Goal: Task Accomplishment & Management: Complete application form

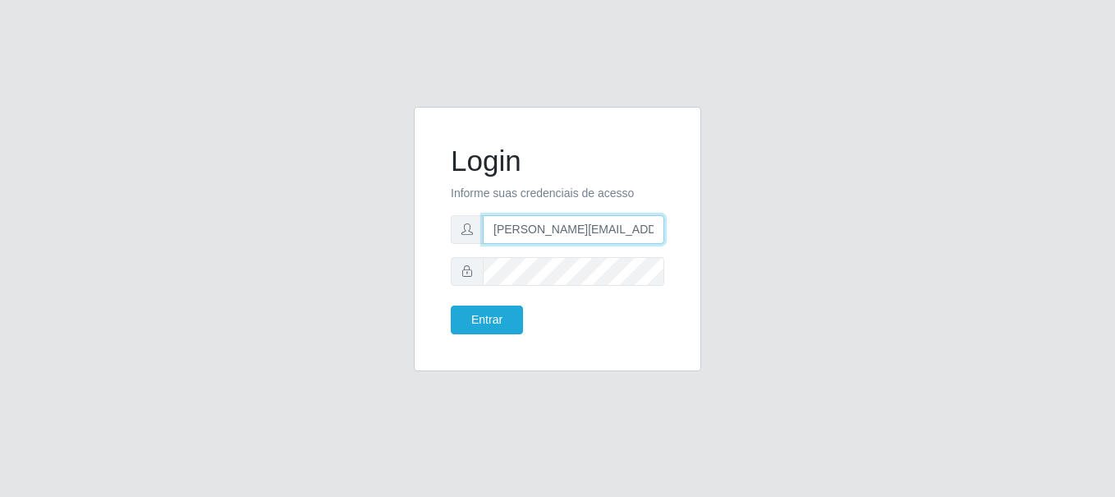
type input "[PERSON_NAME][EMAIL_ADDRESS][DOMAIN_NAME]"
click at [486, 319] on button "Entrar" at bounding box center [487, 319] width 72 height 29
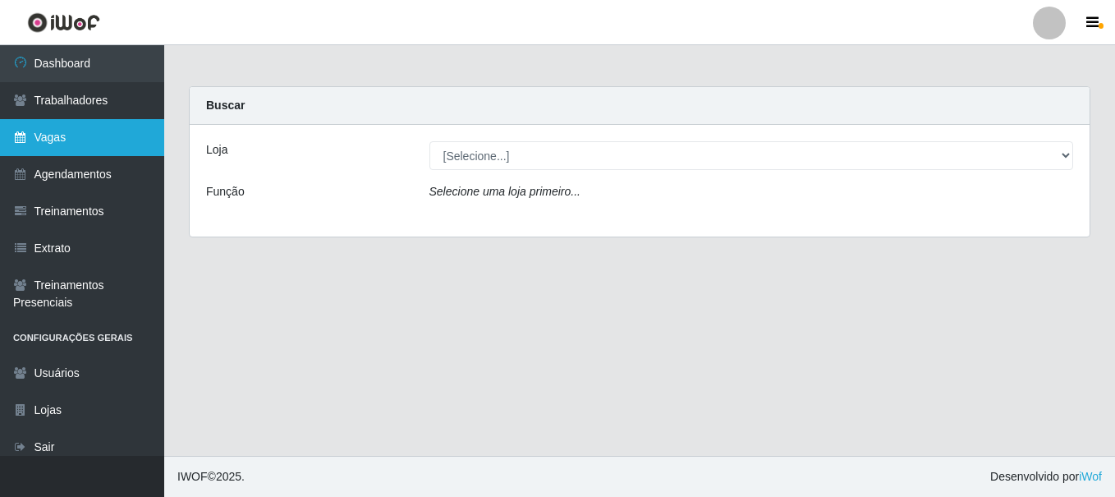
click at [82, 137] on link "Vagas" at bounding box center [82, 137] width 164 height 37
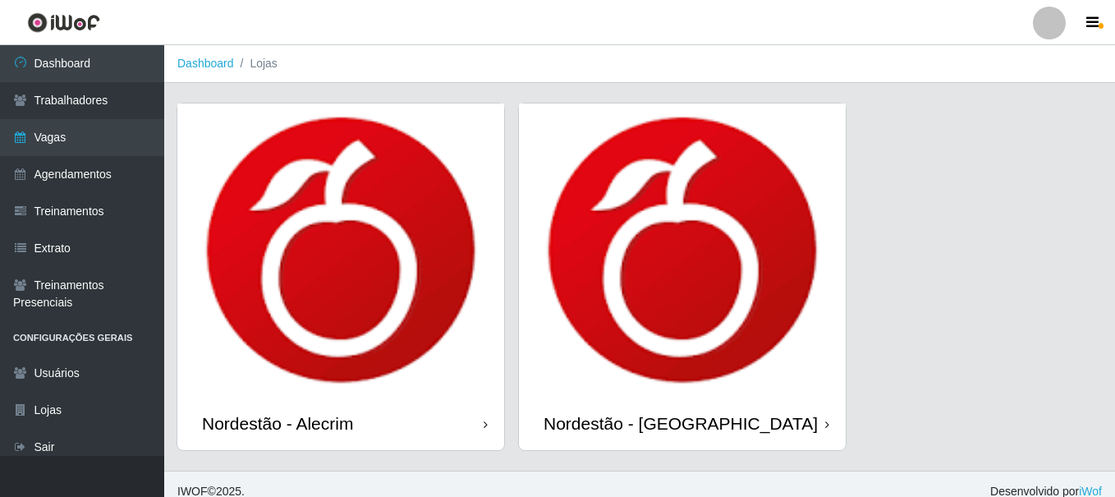
click at [281, 413] on div "Nordestão - Alecrim" at bounding box center [277, 423] width 151 height 21
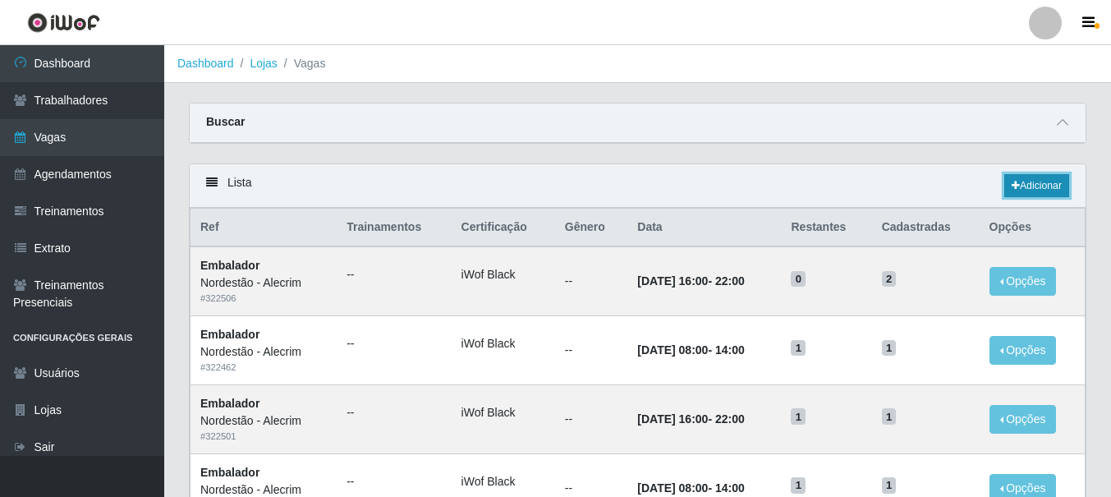
click at [1034, 186] on link "Adicionar" at bounding box center [1036, 185] width 65 height 23
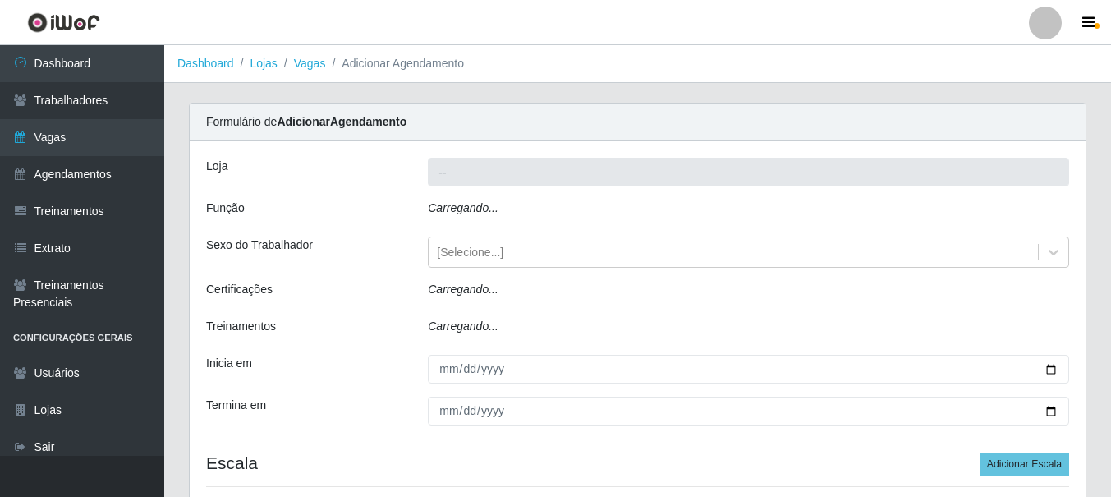
type input "Nordestão - Alecrim"
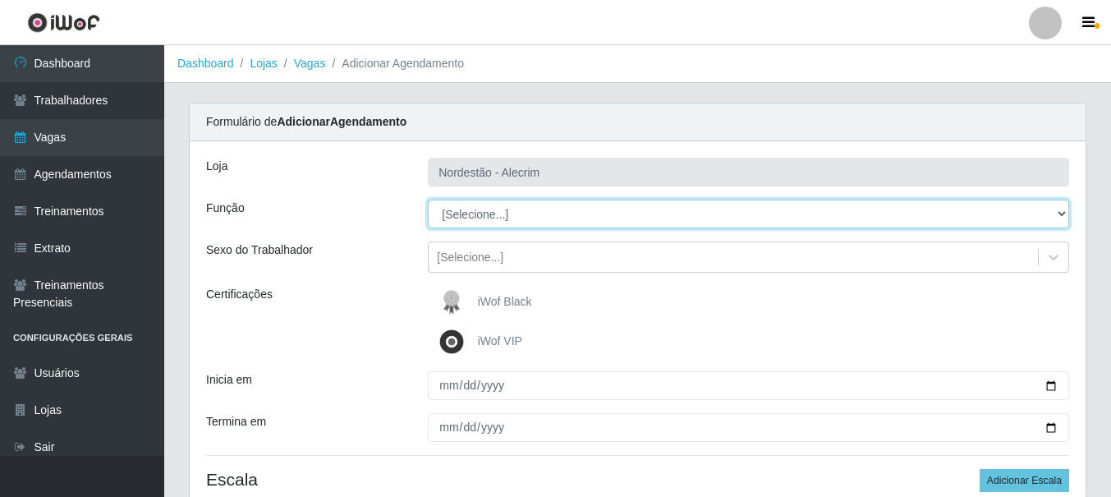
select select "1"
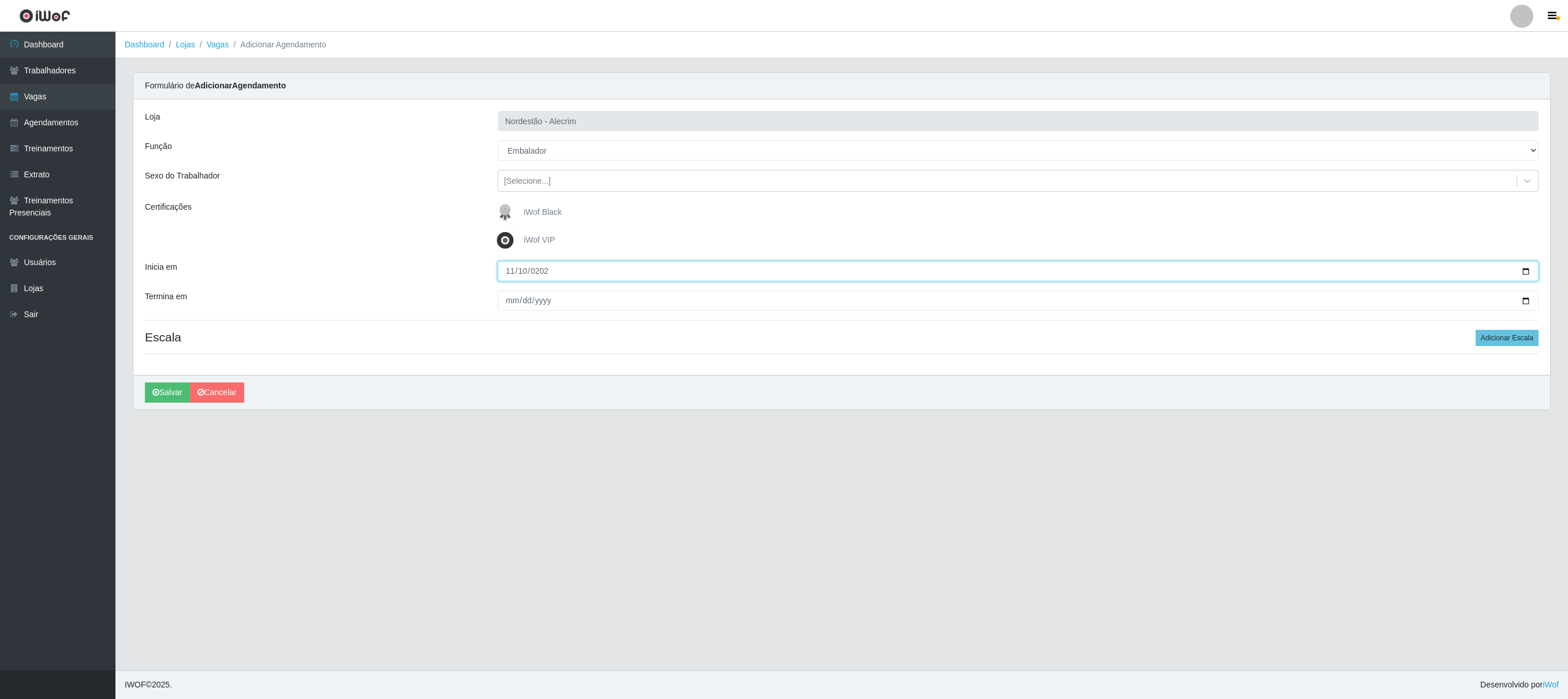
type input "[DATE]"
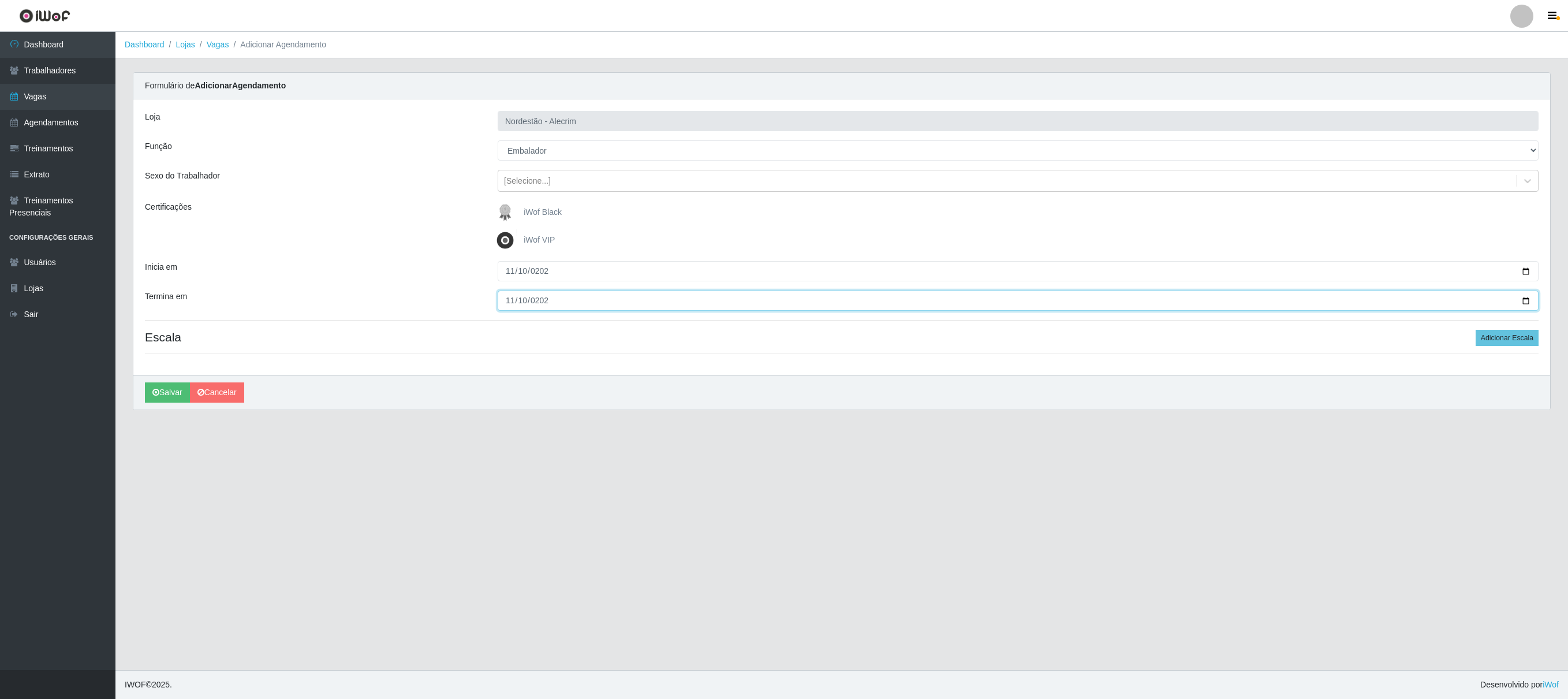
type input "[DATE]"
click at [784, 215] on div "iWof Black" at bounding box center [1019, 213] width 1041 height 23
click at [784, 342] on button "Adicionar Escala" at bounding box center [1507, 338] width 63 height 16
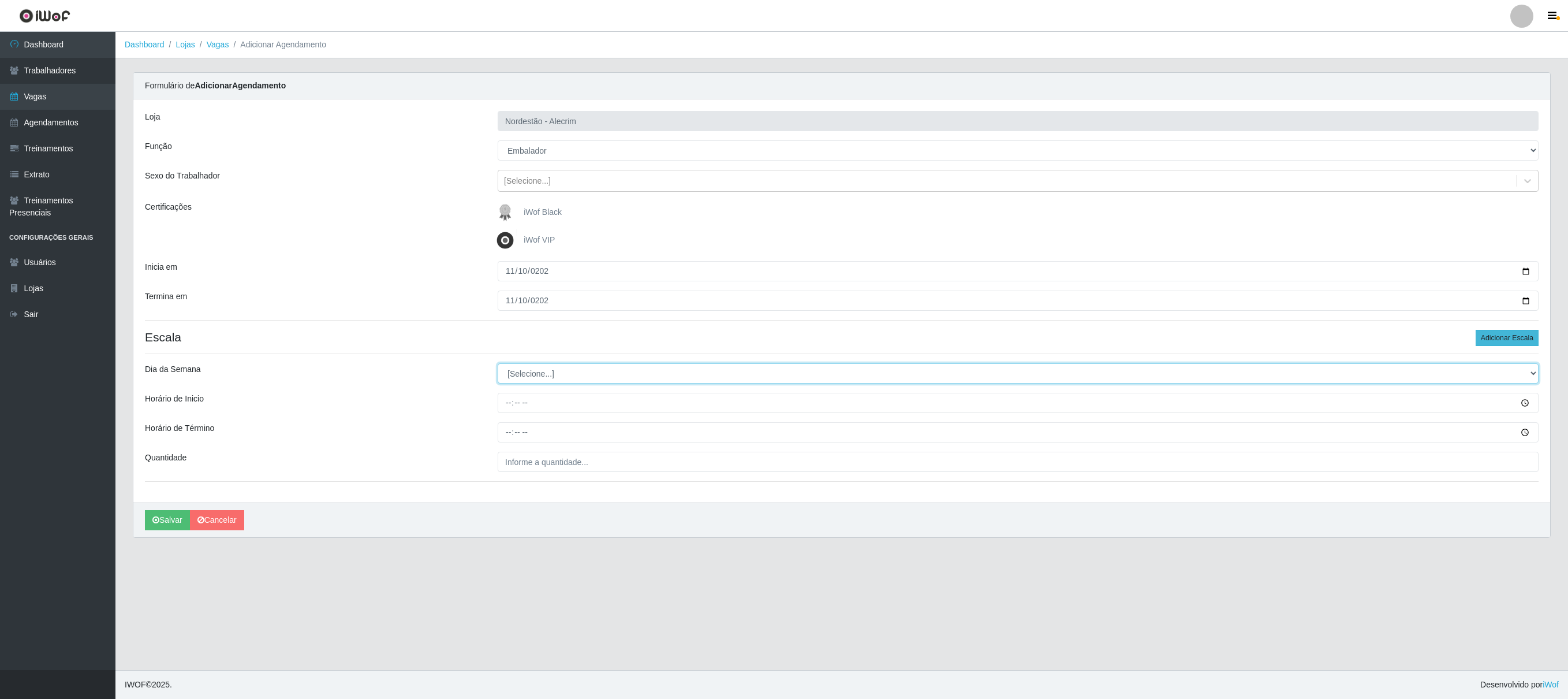
select select "1"
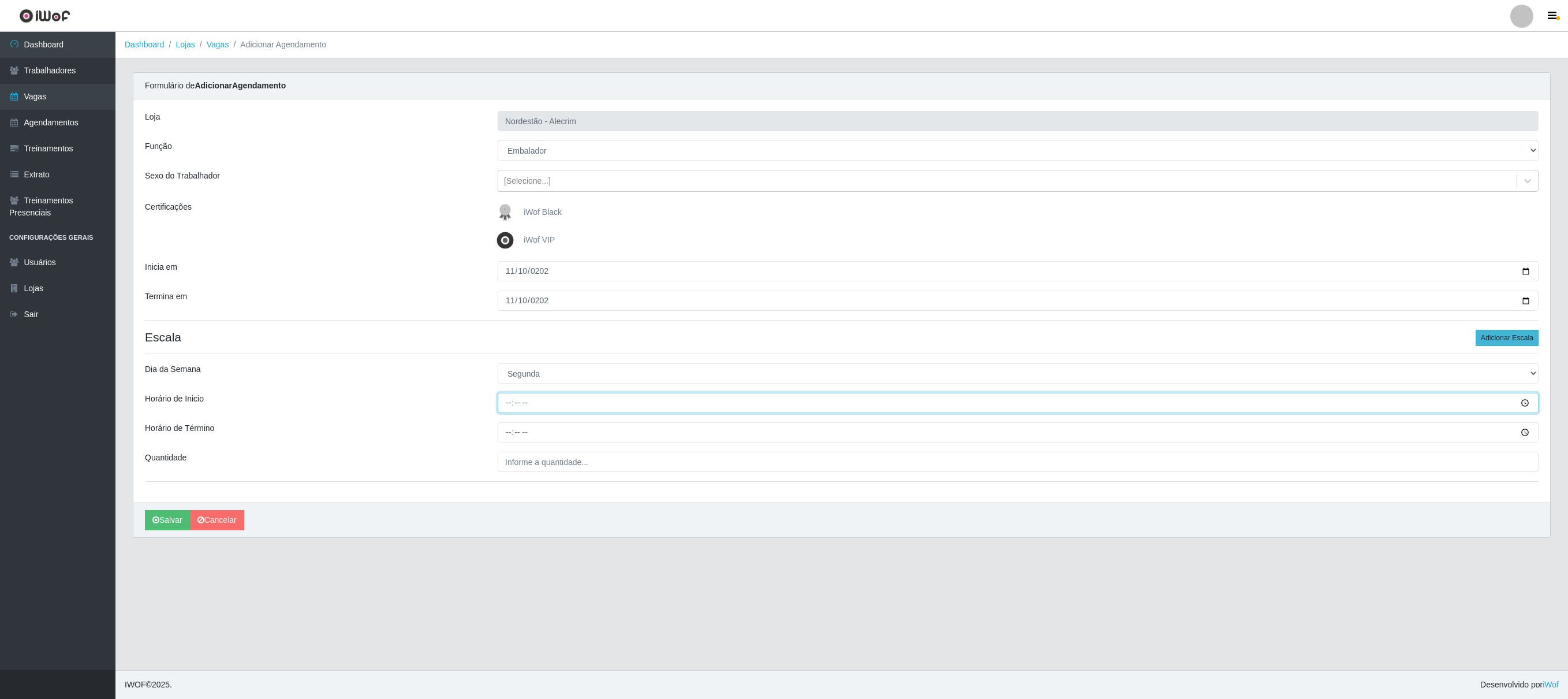
type input "08:00"
type input "14:00"
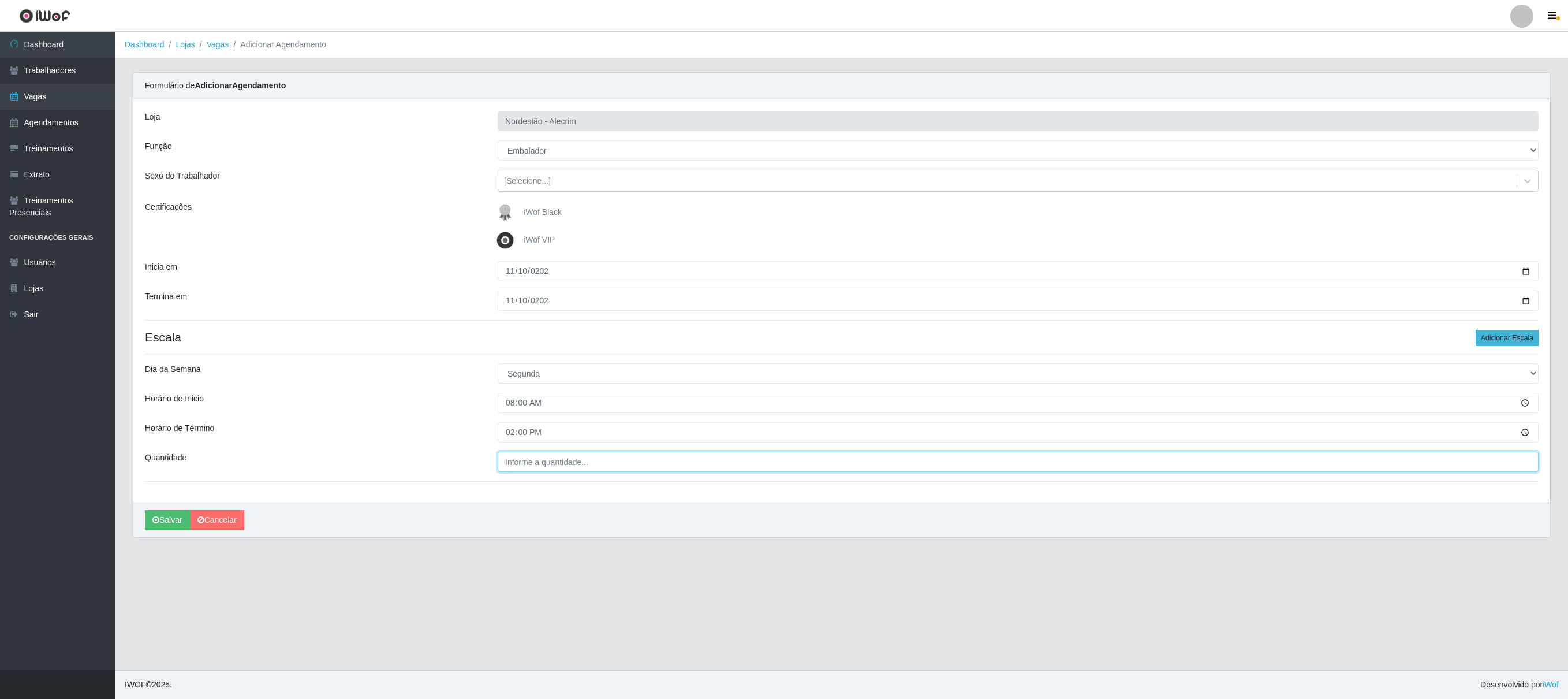
type input "___"
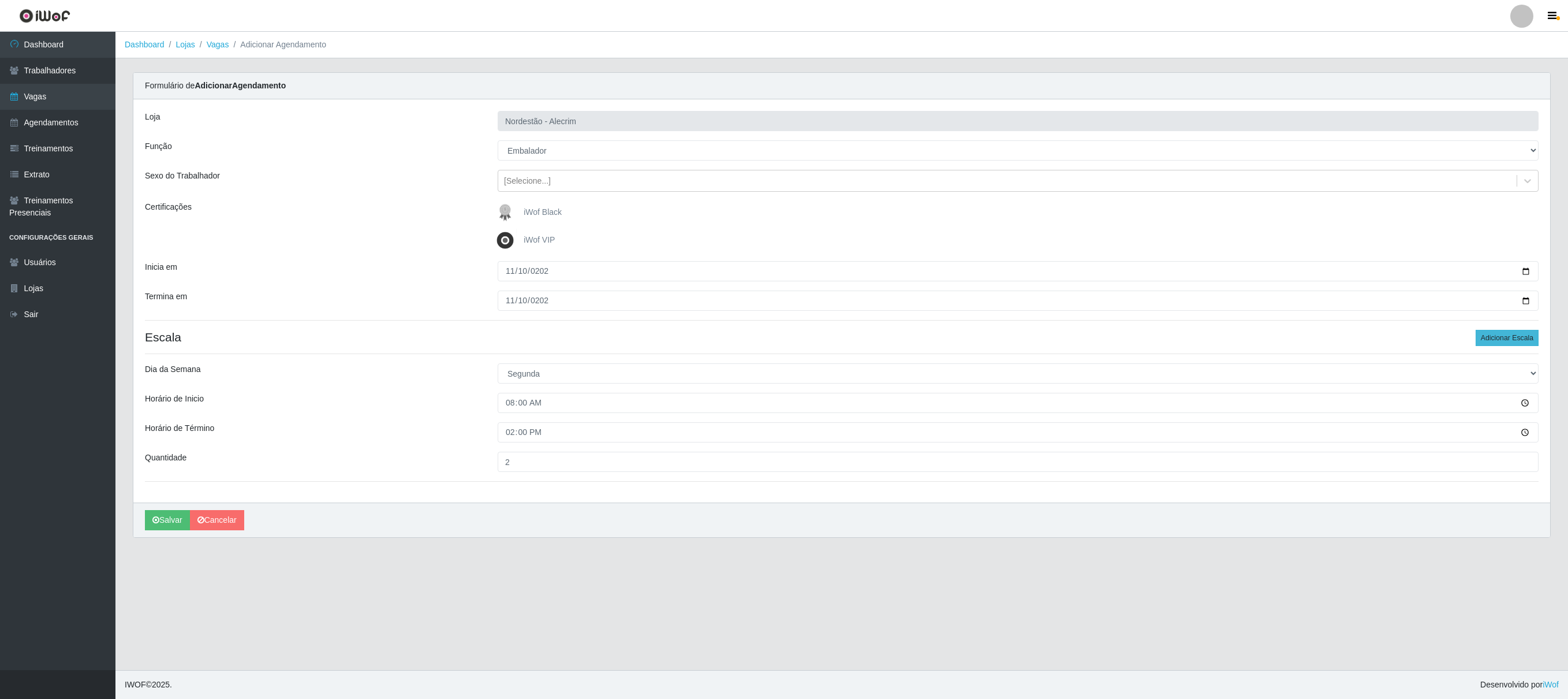
type input "2__"
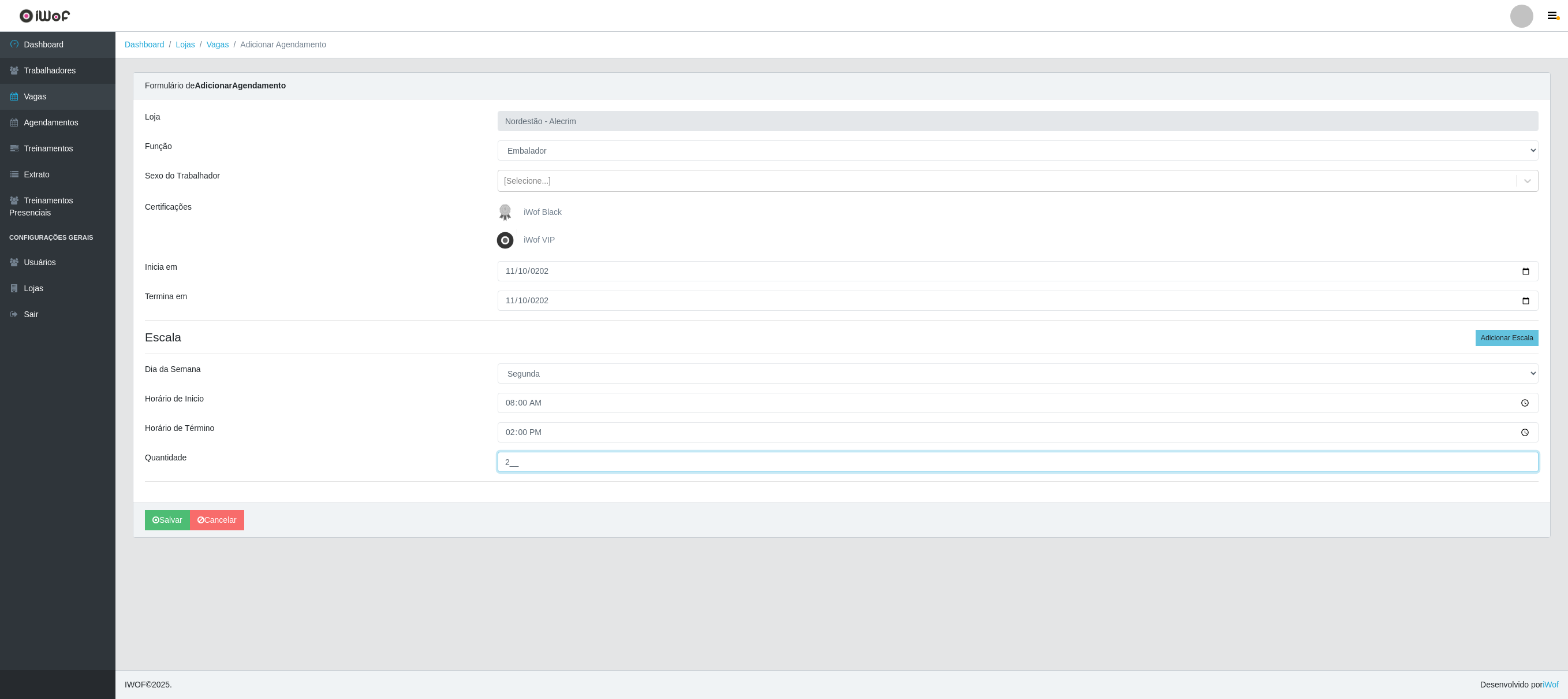
click at [784, 349] on input "2__" at bounding box center [1019, 462] width 1041 height 20
type input "2__"
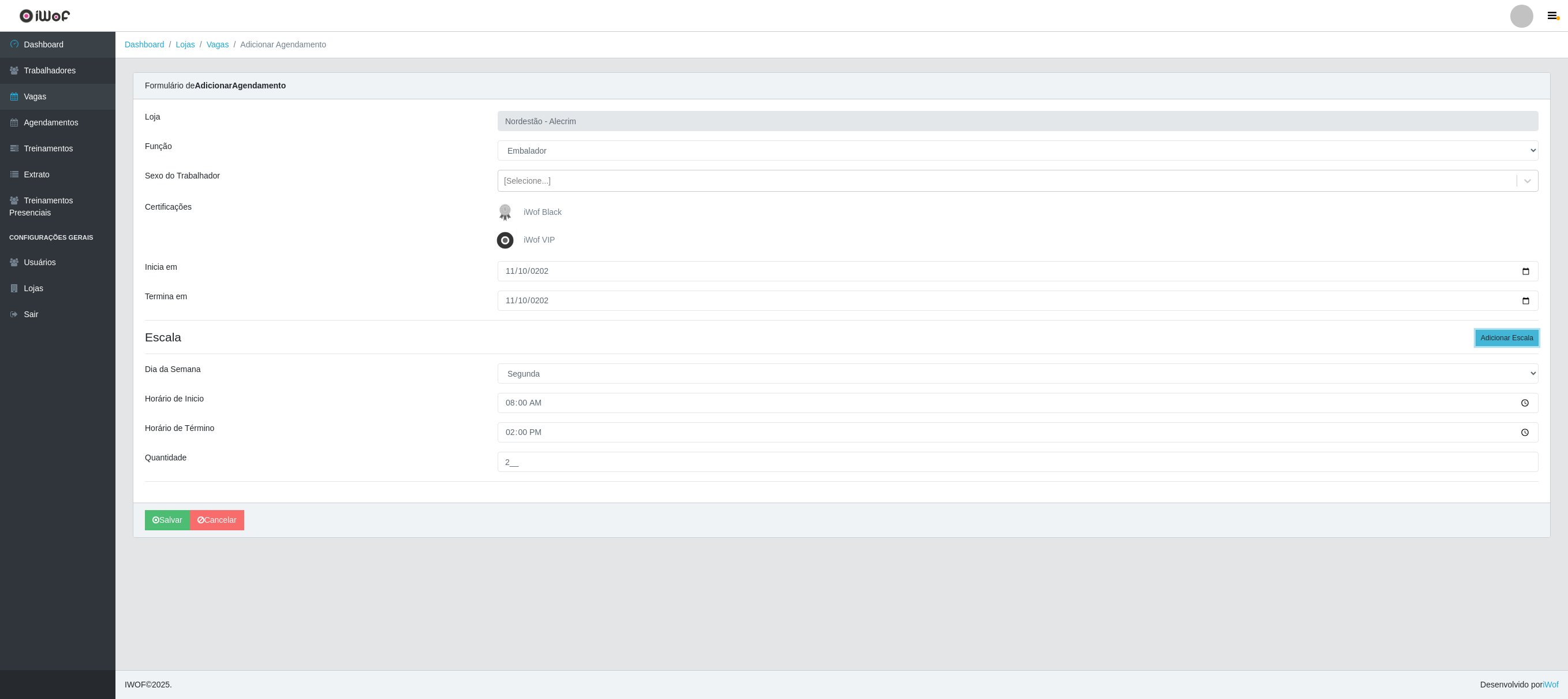
click at [784, 342] on button "Adicionar Escala" at bounding box center [1507, 338] width 63 height 16
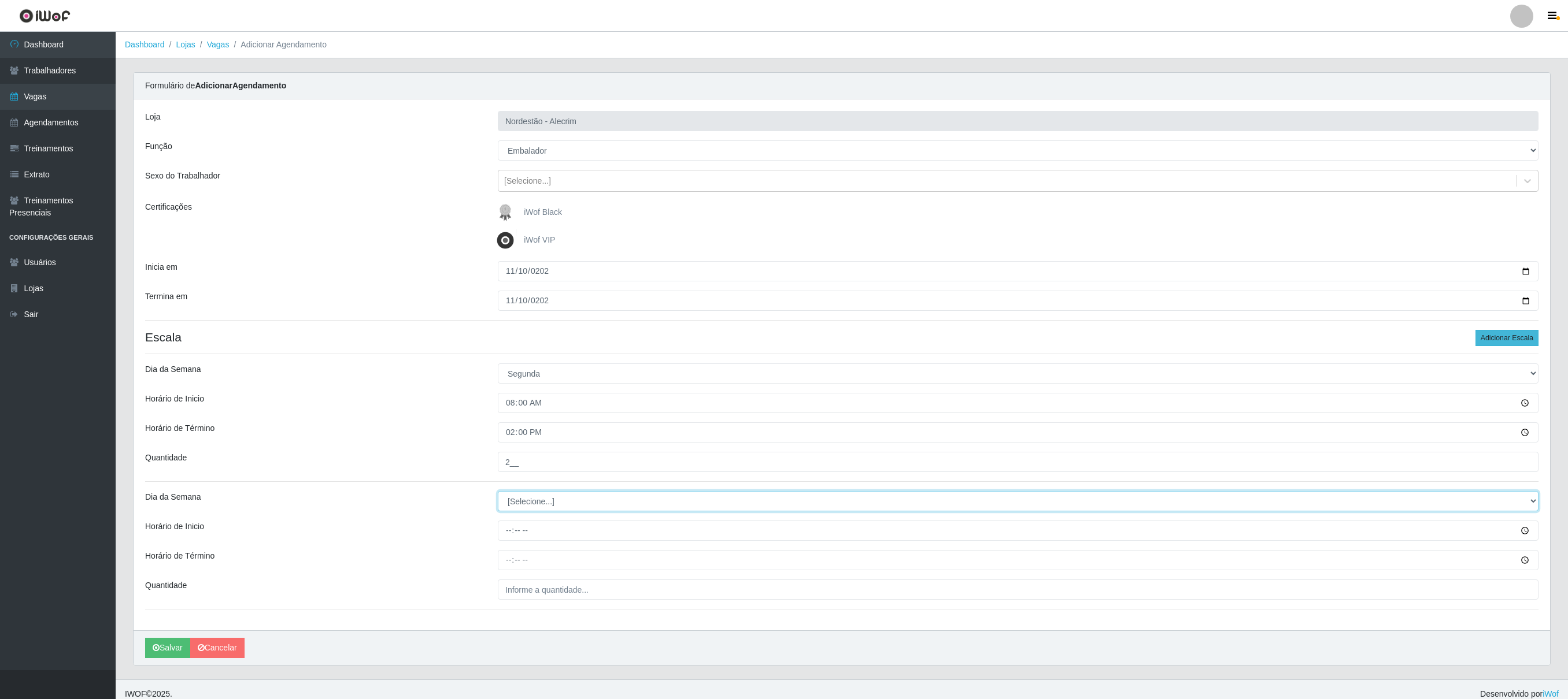
select select "1"
type input "16:00"
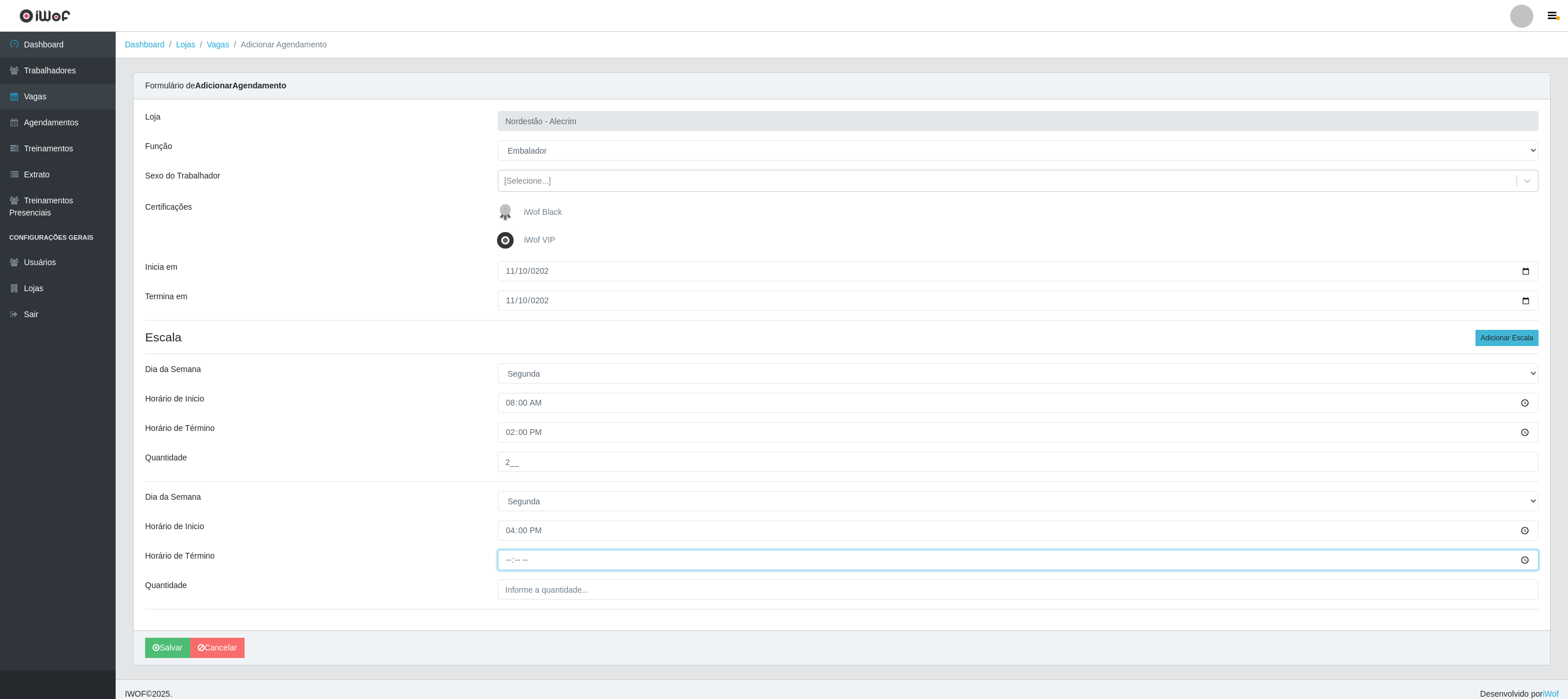
type input "22:00"
type input "___"
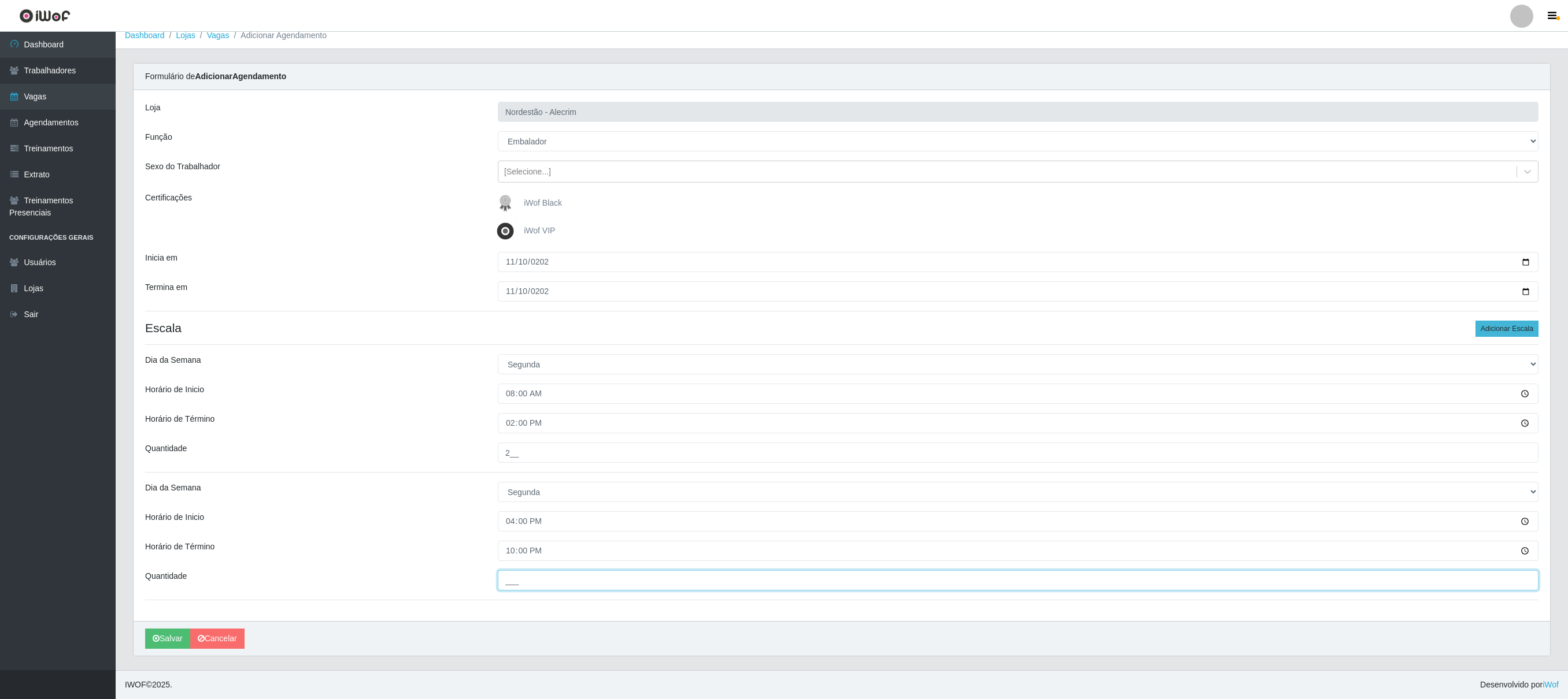
type input "2"
click at [785, 349] on input "2__" at bounding box center [1019, 580] width 1041 height 20
type input "2__"
click at [425, 349] on div "Loja Nordestão - Alecrim Função [Selecione...] Embalador Embalador + Embalador …" at bounding box center [842, 355] width 1417 height 531
click at [431, 349] on div "Horário de Término" at bounding box center [313, 550] width 353 height 20
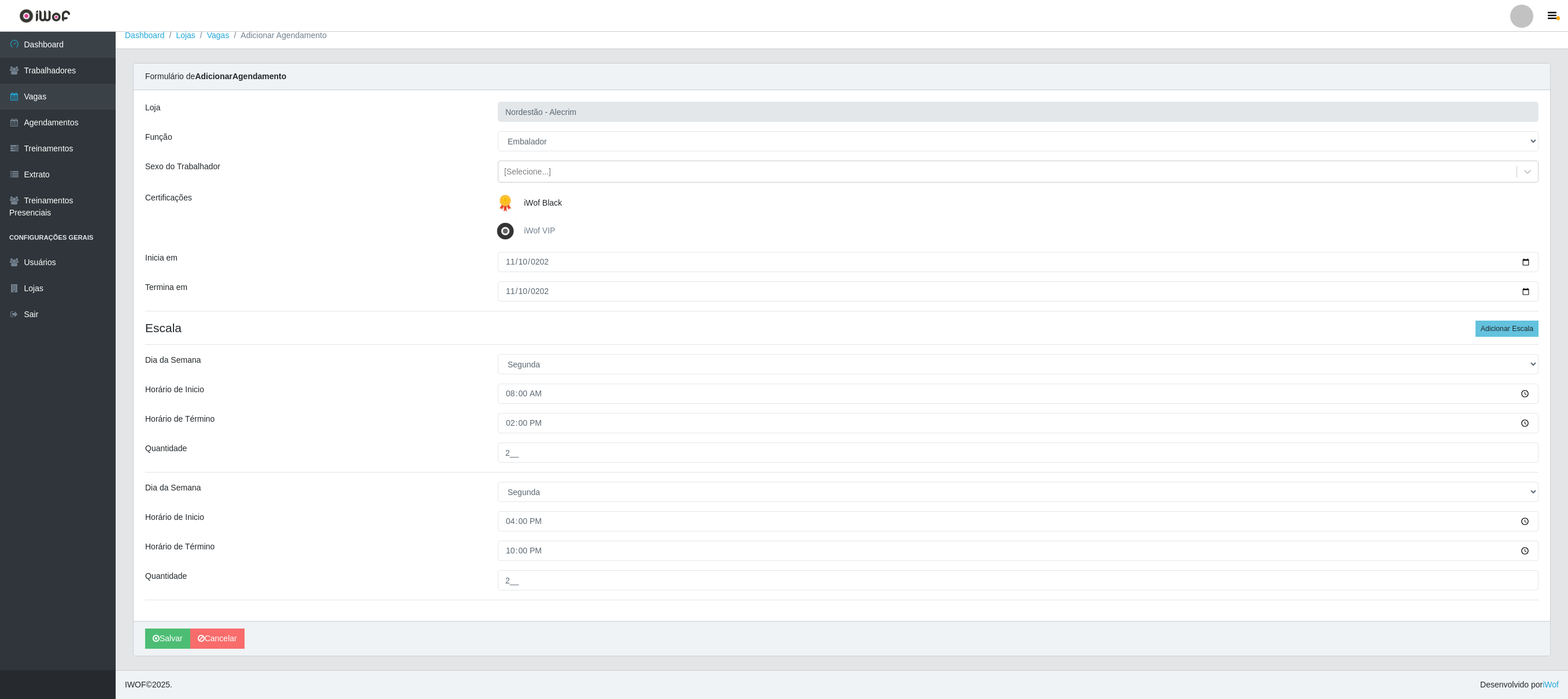
click at [785, 349] on div "Carregando... Formulário de Adicionar Agendamento Loja Nordestão - Alecrim Funç…" at bounding box center [841, 366] width 1435 height 607
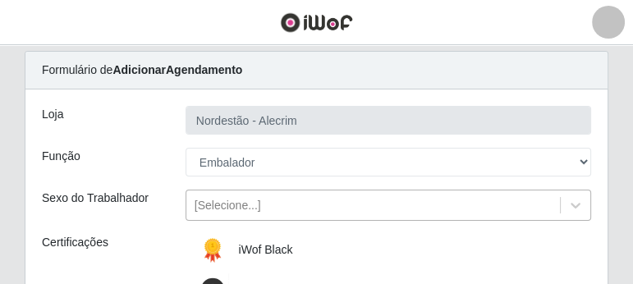
scroll to position [119, 0]
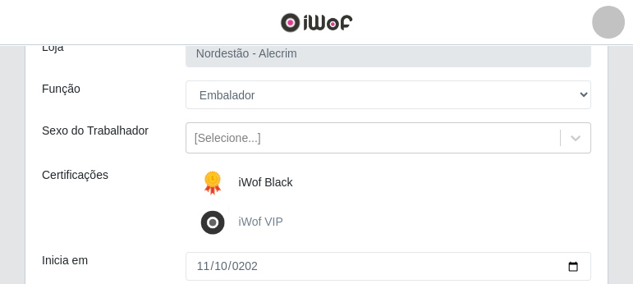
click at [245, 222] on span "iWof VIP" at bounding box center [261, 221] width 44 height 13
click at [0, 0] on input "iWof VIP" at bounding box center [0, 0] width 0 height 0
click at [245, 222] on span "iWof VIP" at bounding box center [261, 221] width 44 height 13
click at [0, 0] on input "iWof VIP" at bounding box center [0, 0] width 0 height 0
click at [246, 187] on label "iWof Black" at bounding box center [244, 183] width 97 height 33
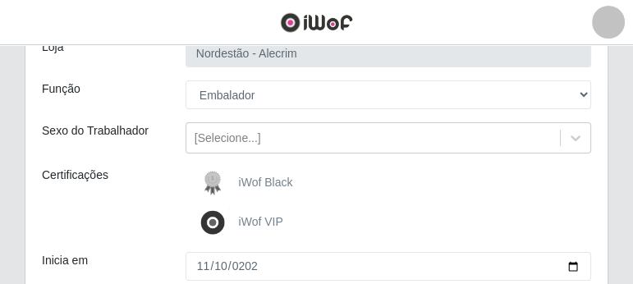
click at [0, 0] on input "iWof Black" at bounding box center [0, 0] width 0 height 0
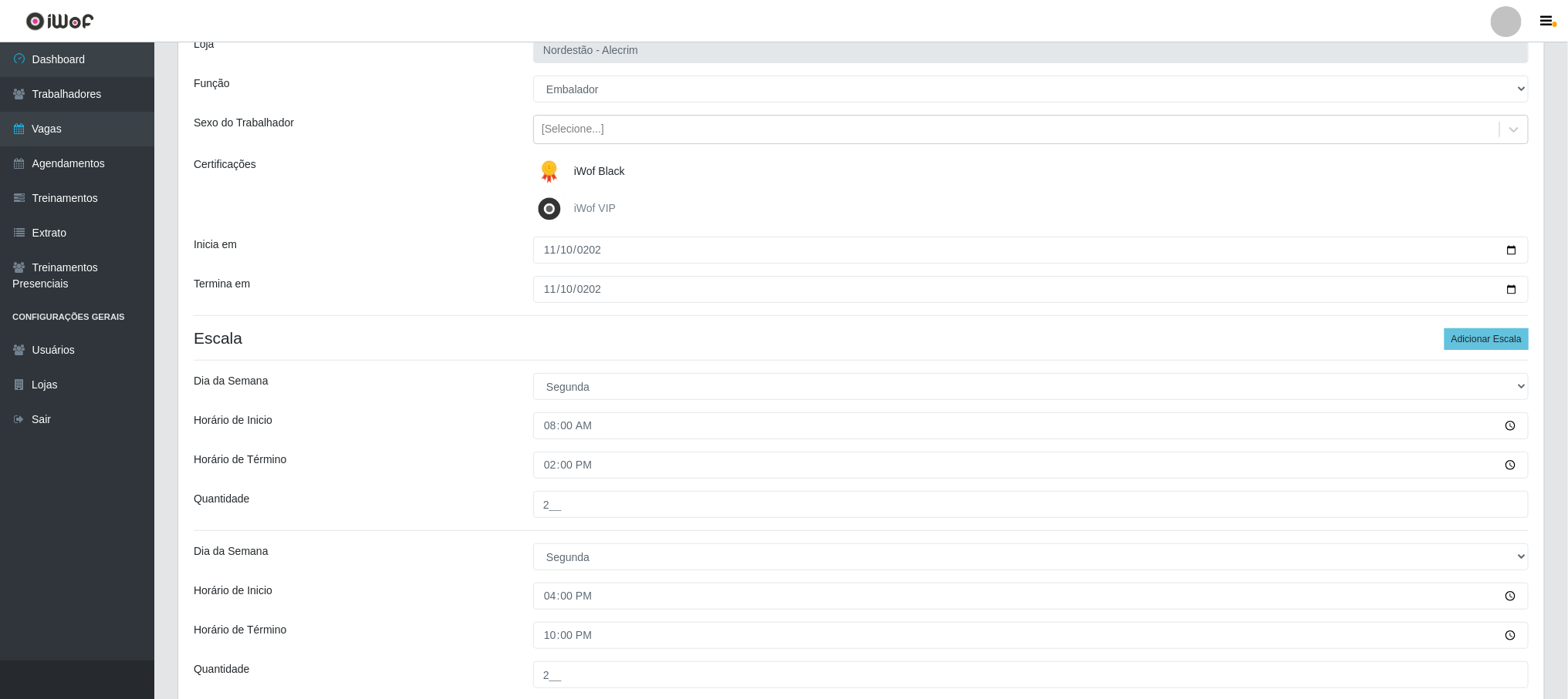
scroll to position [227, 0]
